Goal: Check status

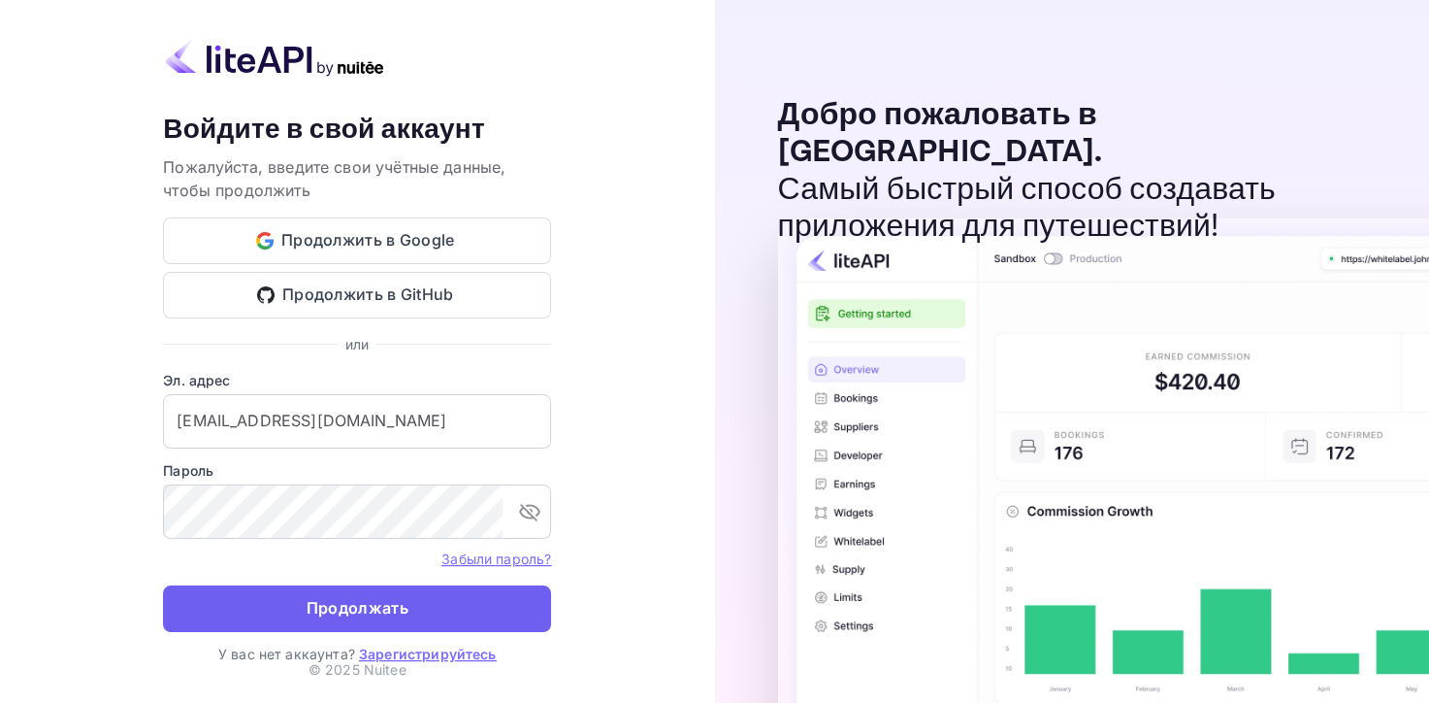
click at [353, 621] on button "Продолжать" at bounding box center [357, 608] width 388 height 47
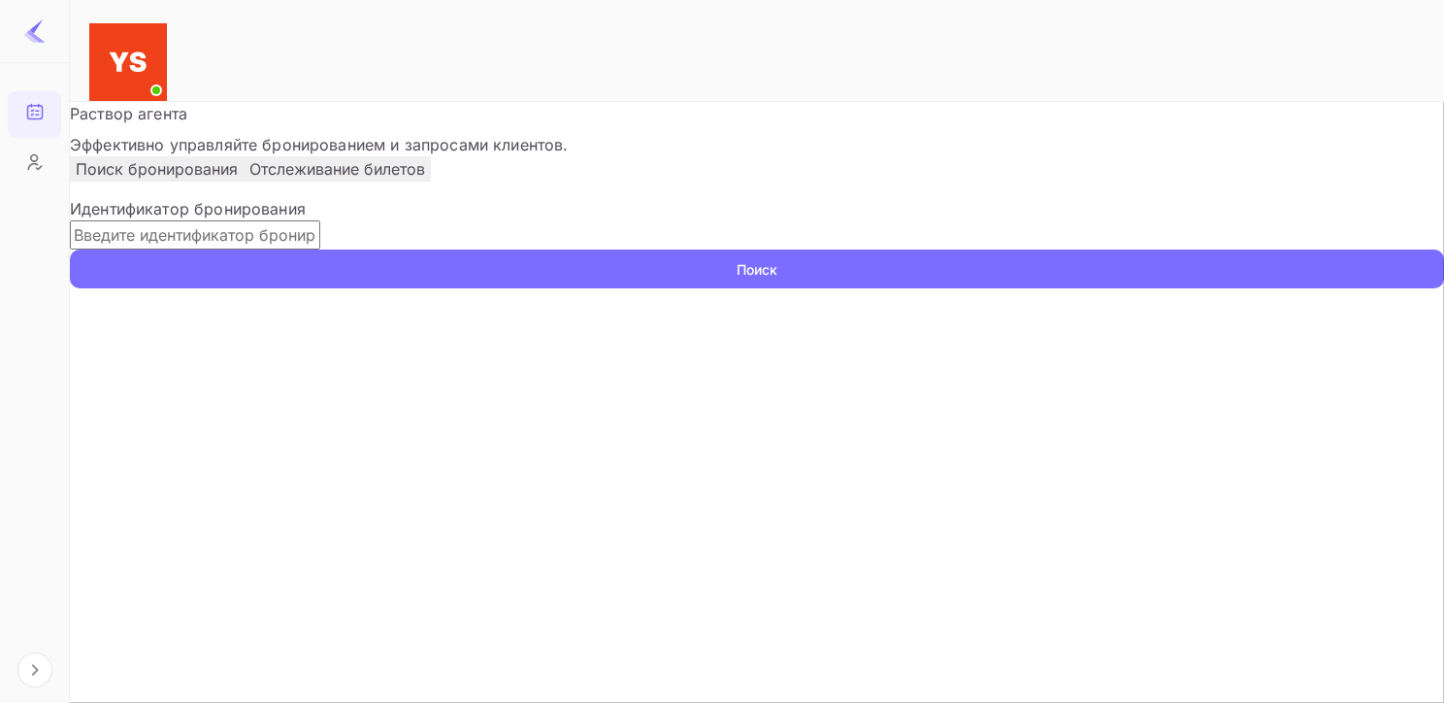
paste input "9419598"
type input "9419598"
click at [777, 279] on ya-tr-span "Поиск" at bounding box center [757, 269] width 41 height 20
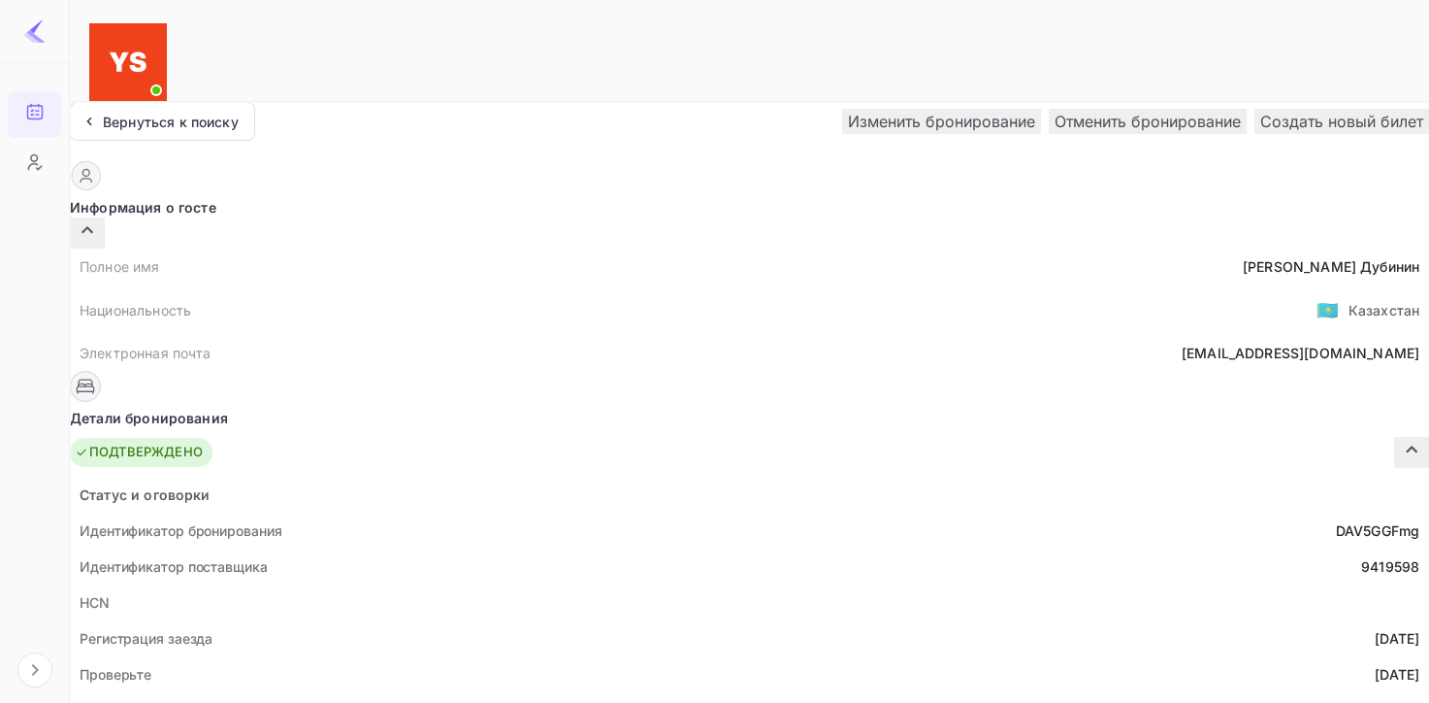
scroll to position [97, 0]
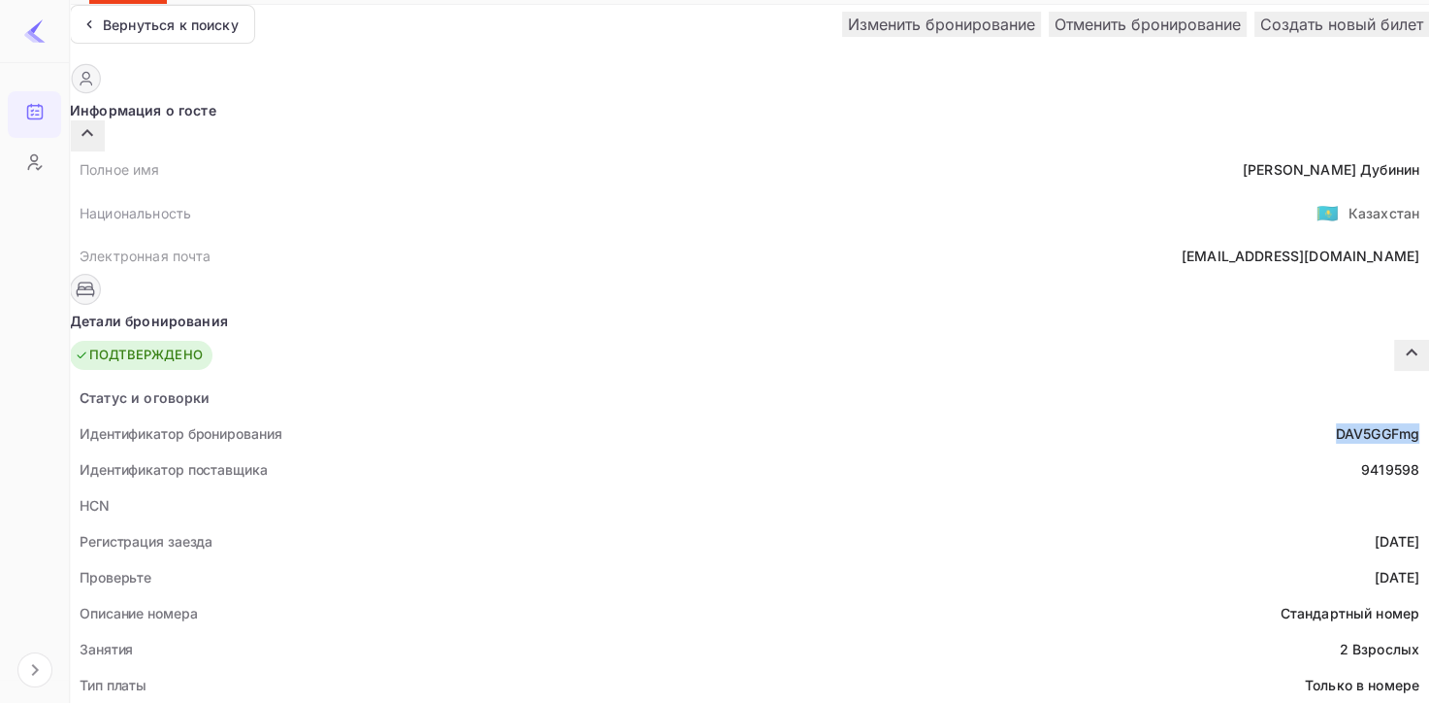
drag, startPoint x: 631, startPoint y: 384, endPoint x: 731, endPoint y: 384, distance: 100.0
copy ya-tr-span "DAV5GGFmg"
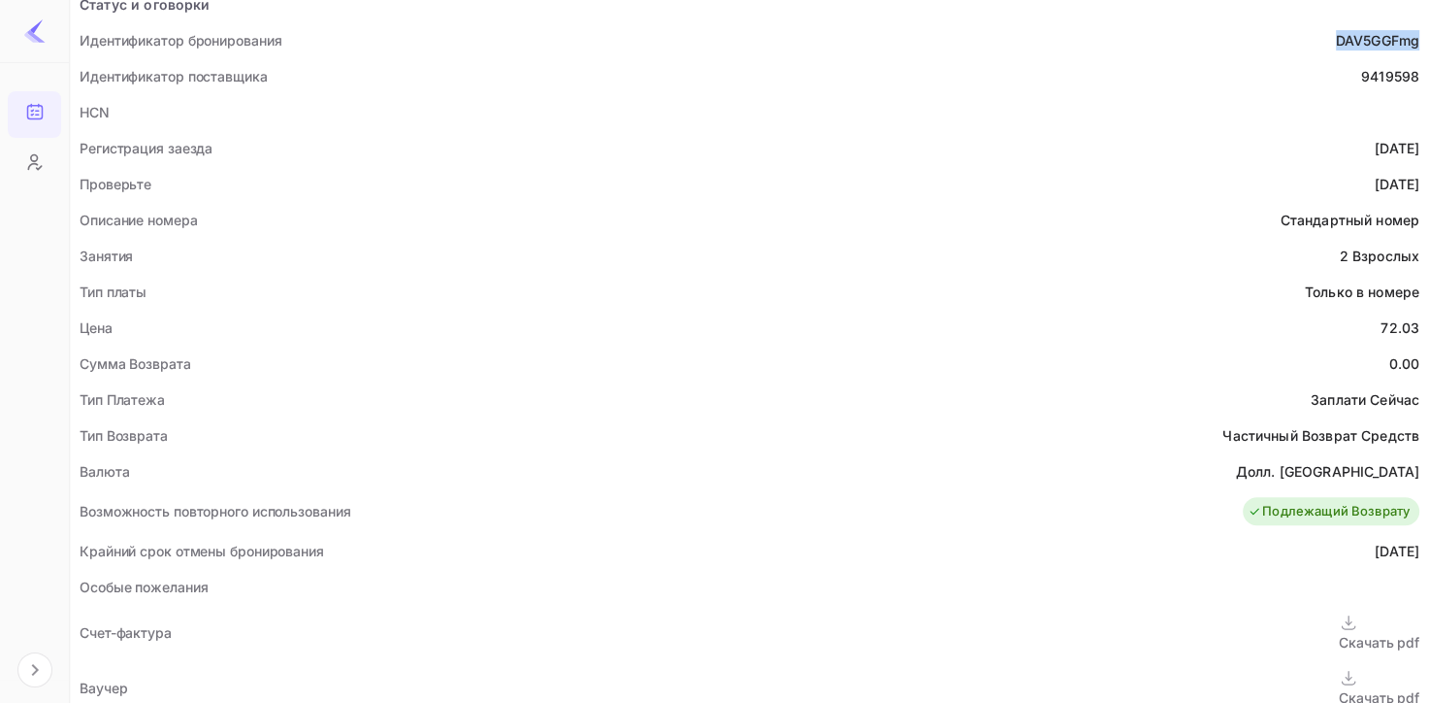
scroll to position [679, 0]
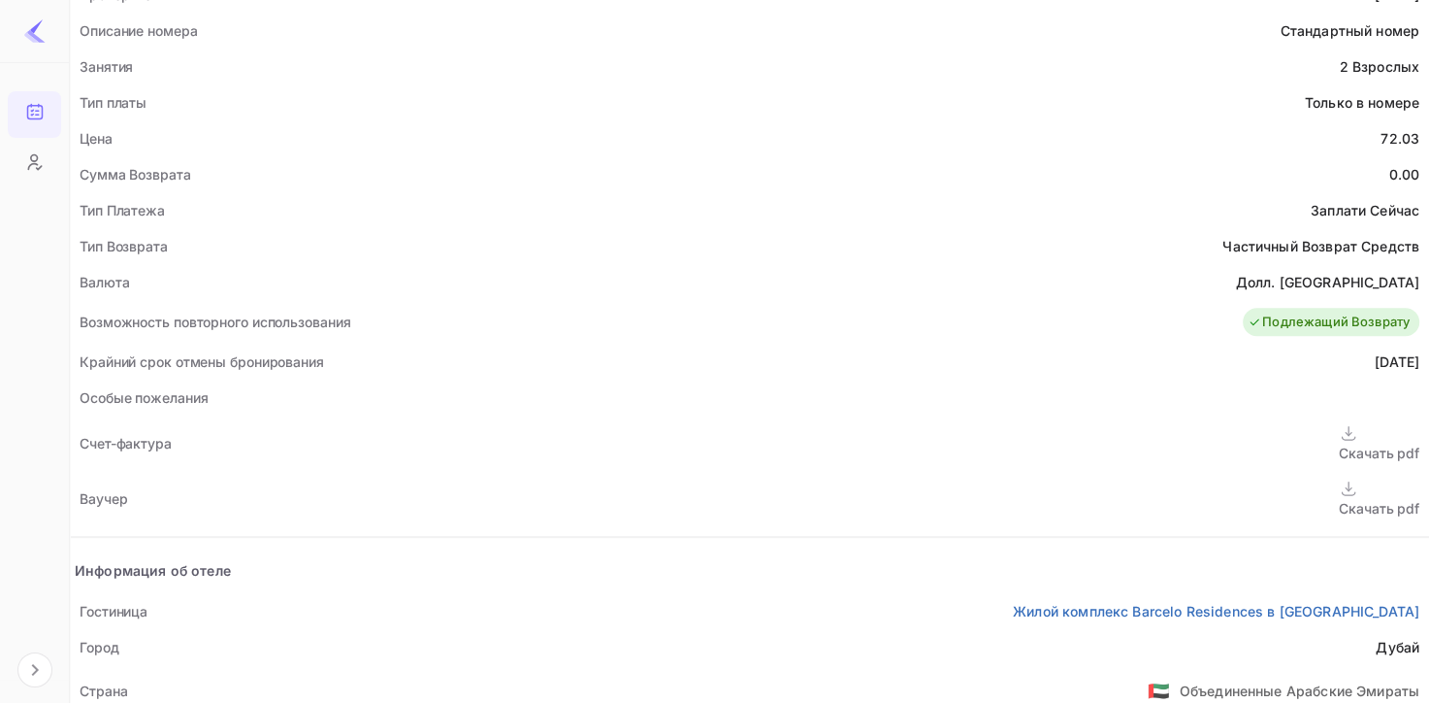
click at [1339, 500] on ya-tr-span "Скачать pdf" at bounding box center [1379, 508] width 81 height 16
